Goal: Task Accomplishment & Management: Manage account settings

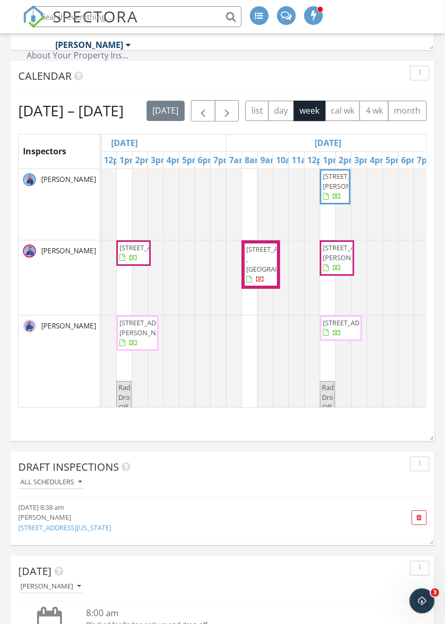
scroll to position [0, 81]
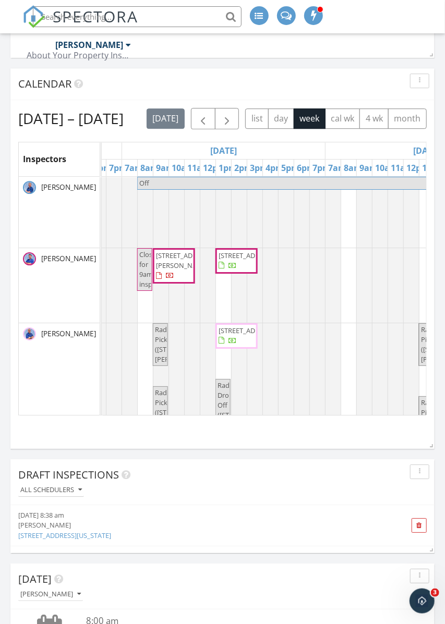
scroll to position [0, 386]
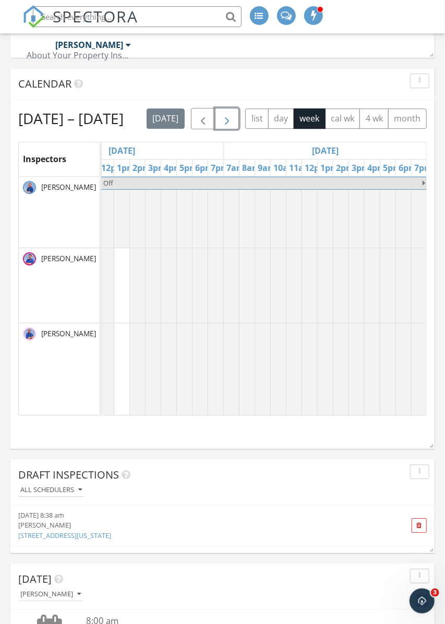
click at [230, 122] on span "button" at bounding box center [226, 119] width 13 height 13
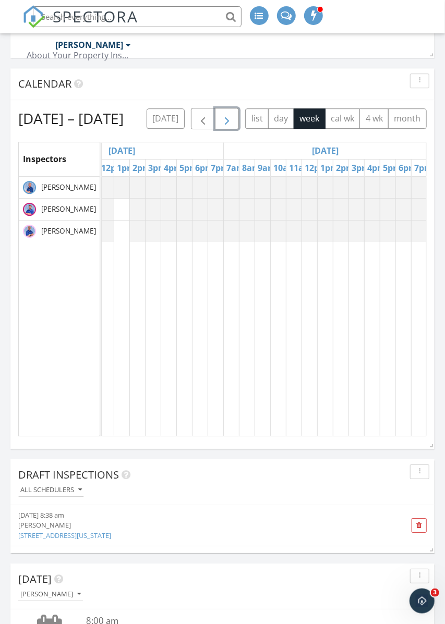
click at [223, 123] on span "button" at bounding box center [226, 119] width 13 height 13
